Goal: Register for event/course

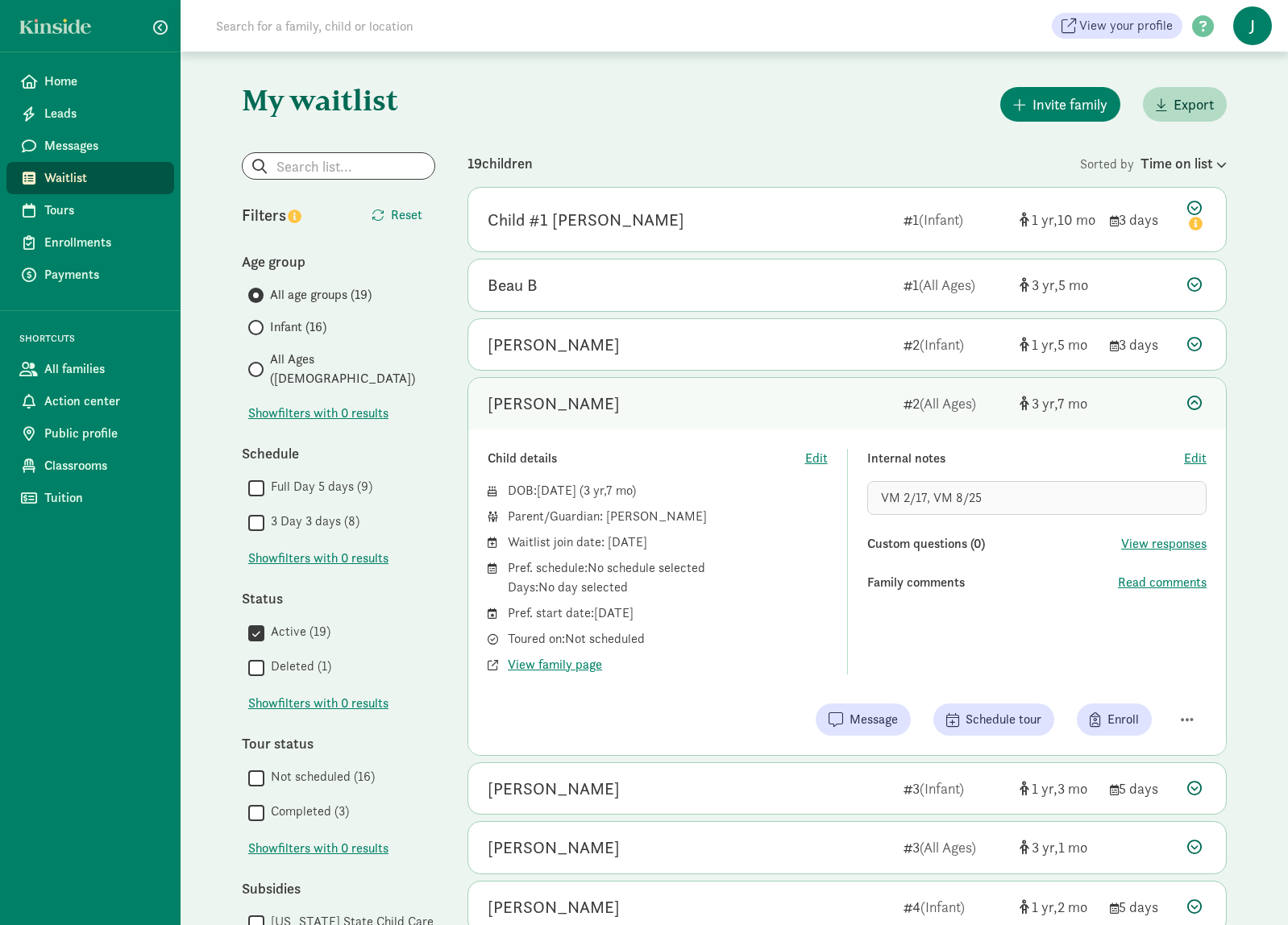
scroll to position [84, 0]
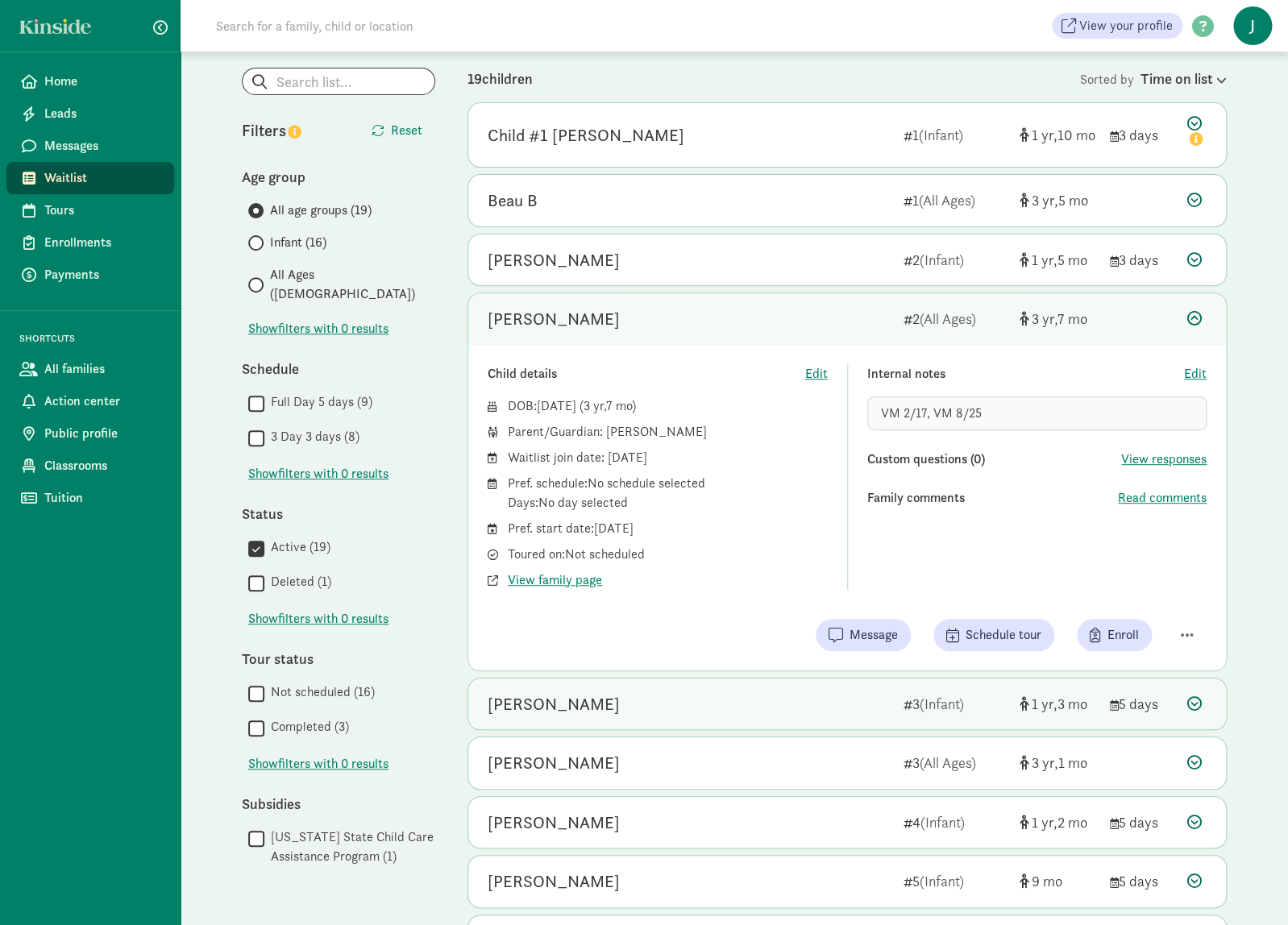
click at [1195, 702] on icon at bounding box center [1195, 704] width 15 height 15
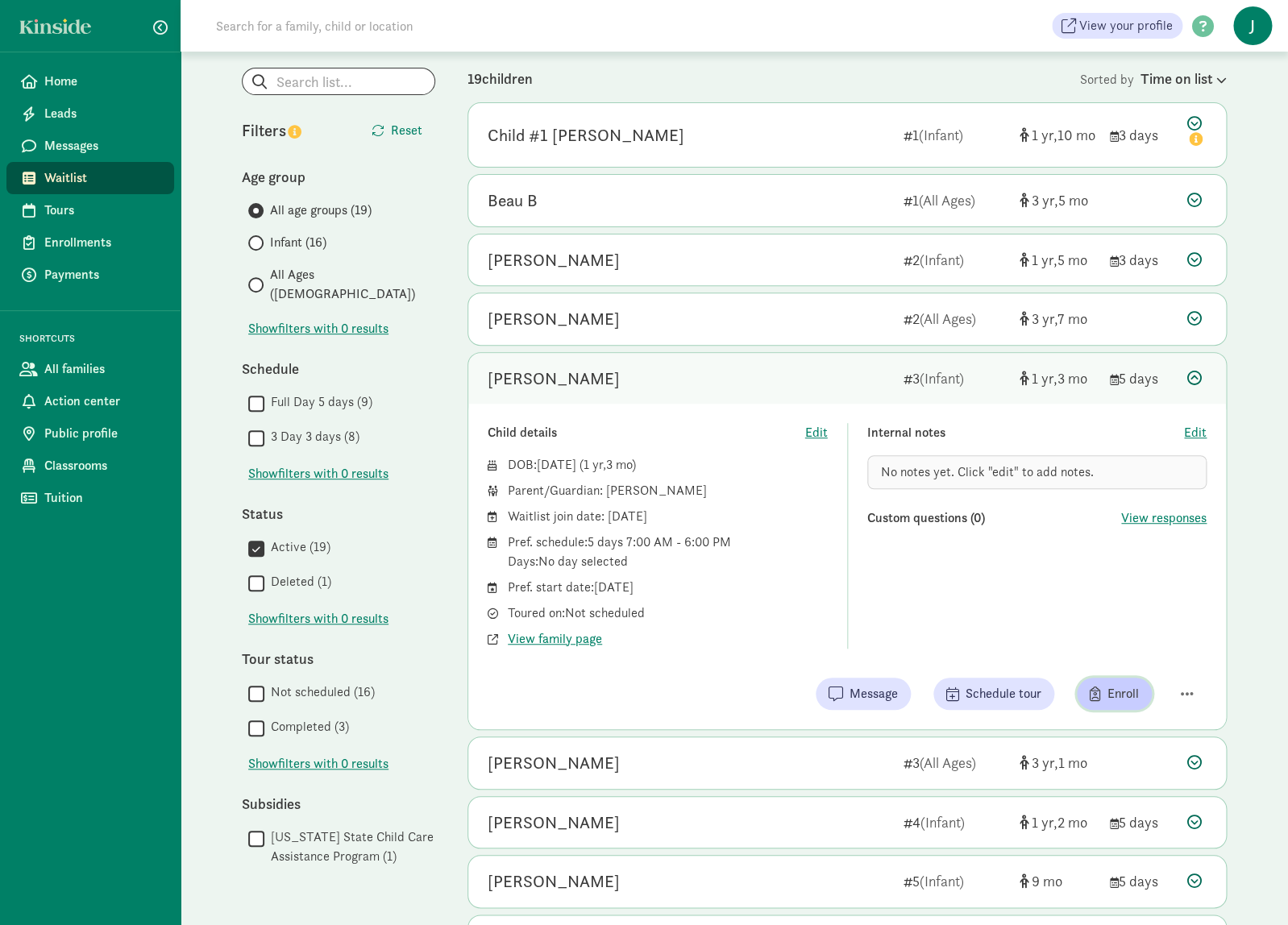
click at [1119, 696] on span "Enroll" at bounding box center [1123, 693] width 32 height 19
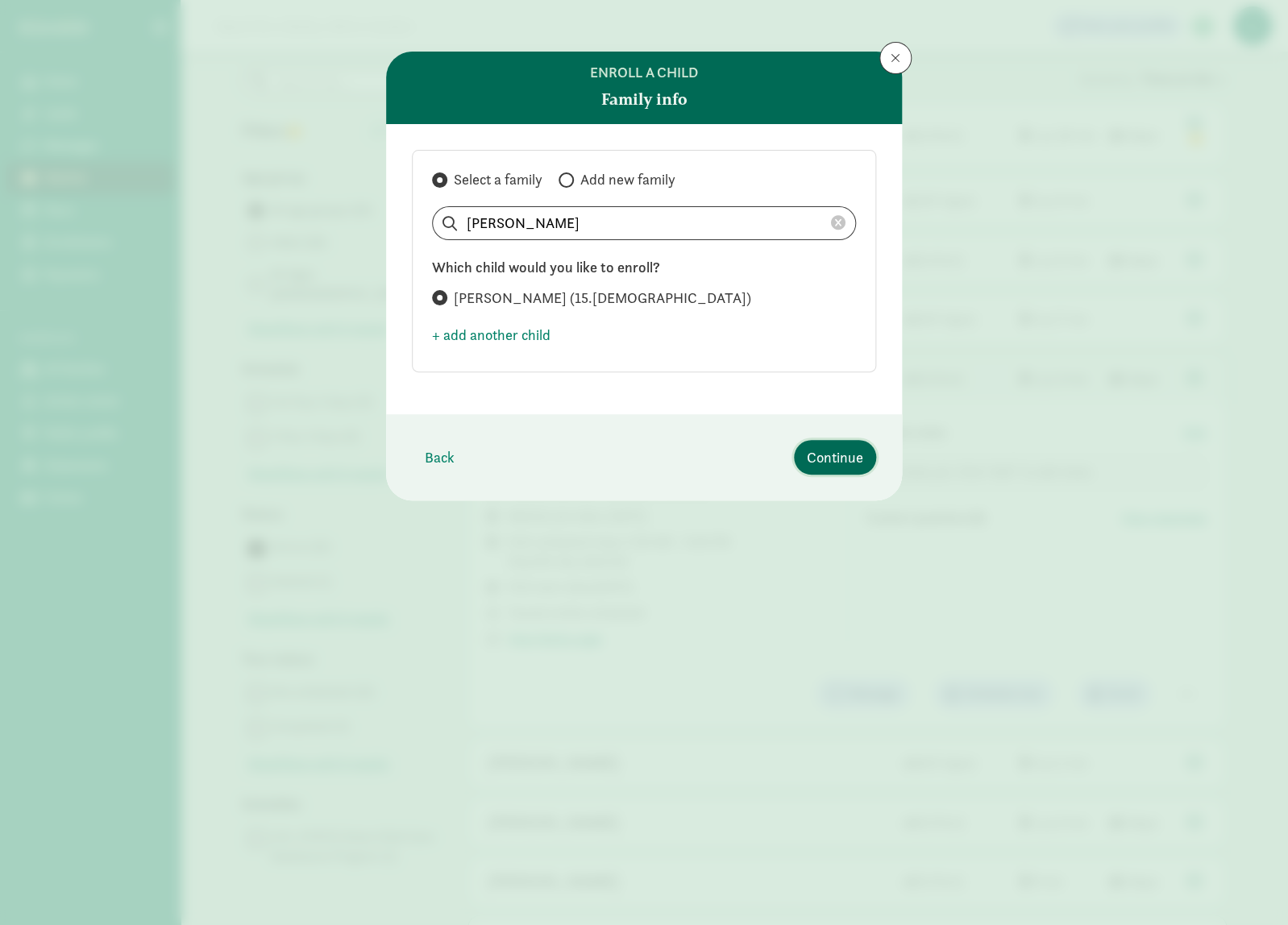
click at [842, 455] on span "Continue" at bounding box center [835, 457] width 56 height 22
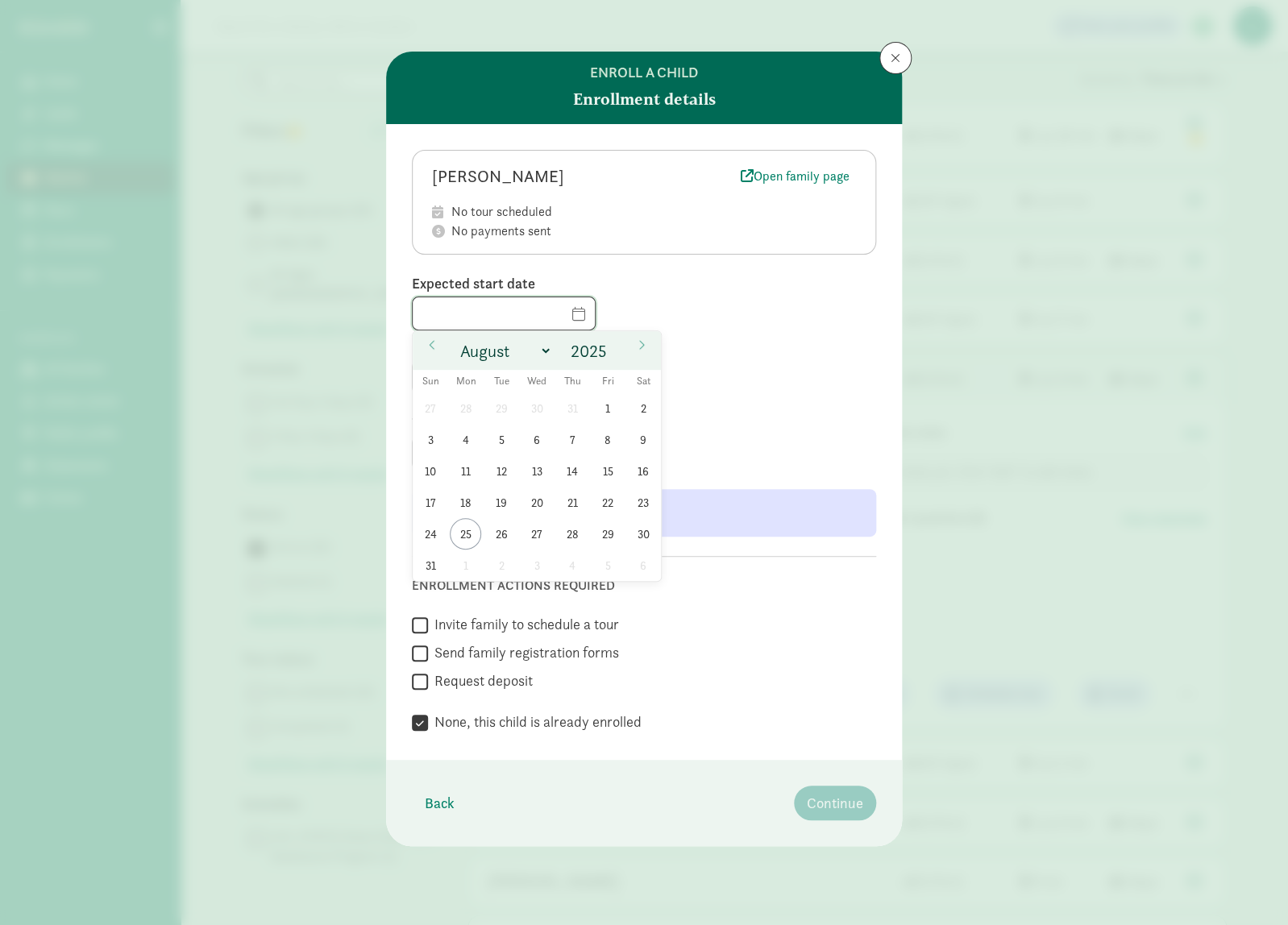
click at [583, 321] on input "text" at bounding box center [503, 314] width 182 height 33
click at [637, 343] on icon at bounding box center [641, 345] width 10 height 11
select select "8"
click at [506, 410] on span "2" at bounding box center [501, 408] width 32 height 32
type input "[DATE]"
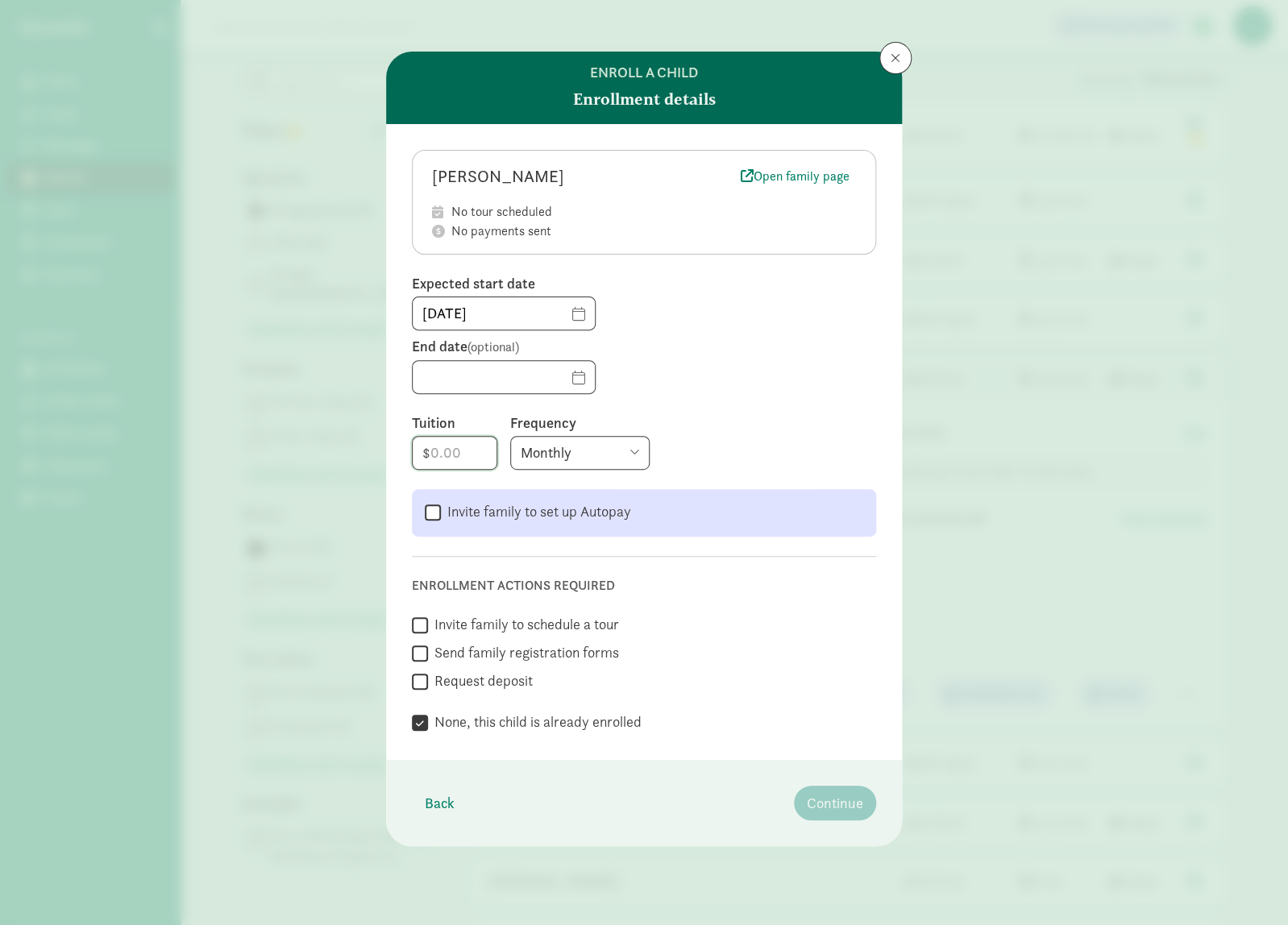
click at [459, 446] on input "number" at bounding box center [454, 453] width 83 height 33
type input "225"
click at [511, 436] on select "Monthly Weekly Every two weeks Annually" at bounding box center [581, 453] width 140 height 34
select select "weekly"
click option "Weekly" at bounding box center [0, 0] width 0 height 0
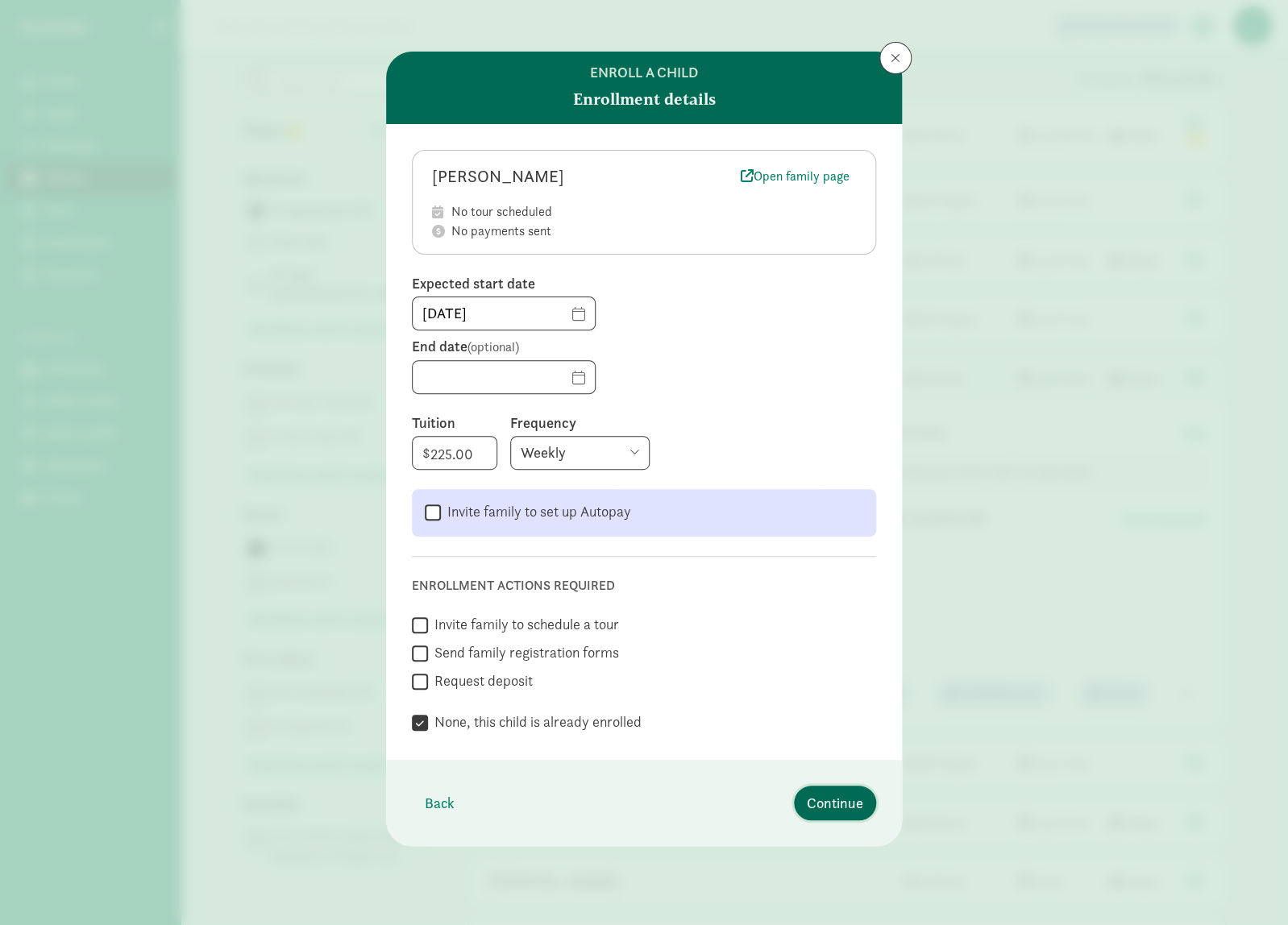
click at [851, 809] on span "Continue" at bounding box center [835, 803] width 56 height 22
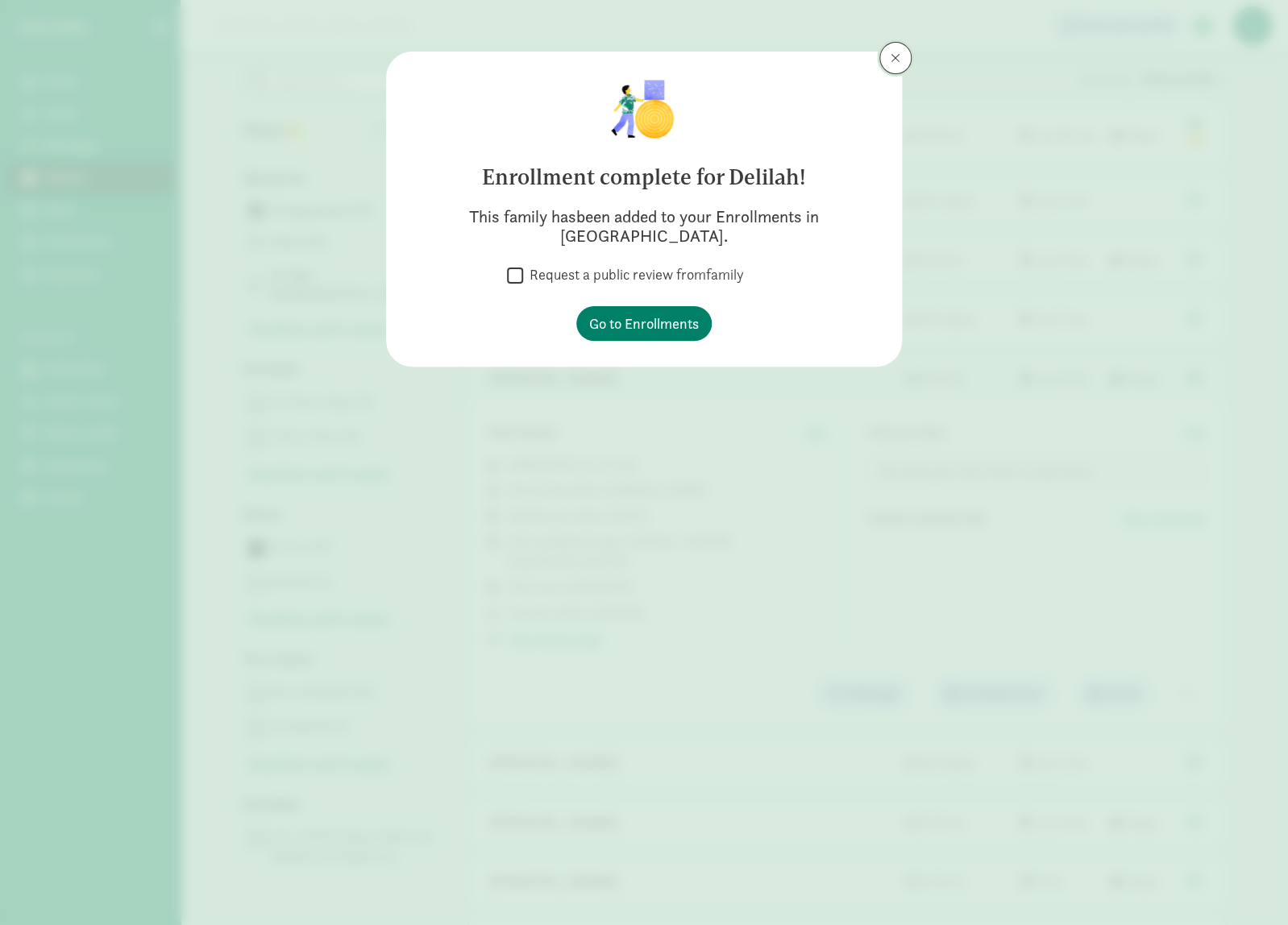
click at [891, 60] on span at bounding box center [895, 58] width 10 height 13
